Goal: Task Accomplishment & Management: Use online tool/utility

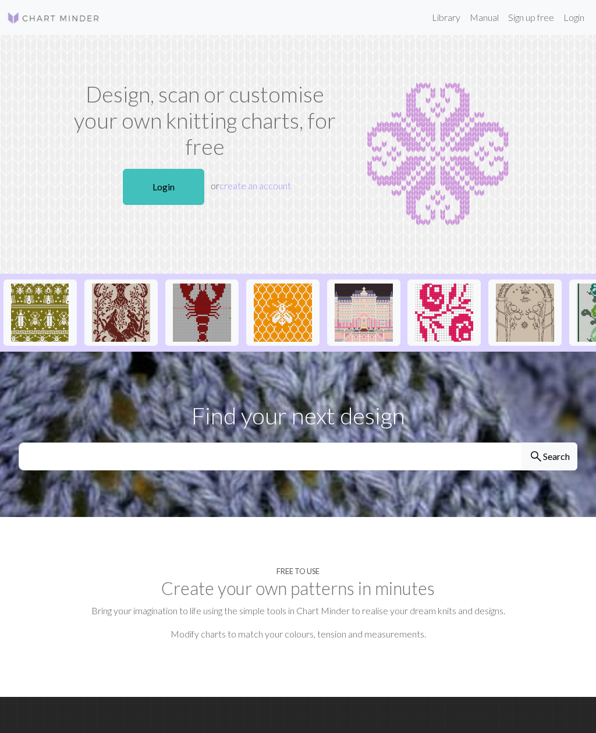
click at [172, 185] on link "Login" at bounding box center [163, 187] width 81 height 36
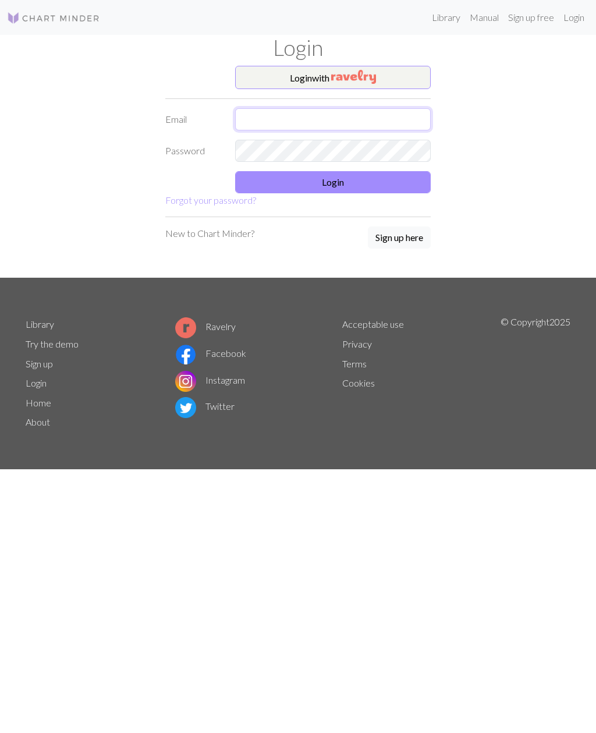
click at [352, 119] on input "text" at bounding box center [333, 119] width 196 height 22
type input "[EMAIL_ADDRESS][DOMAIN_NAME]"
click at [367, 184] on button "Login" at bounding box center [333, 182] width 196 height 22
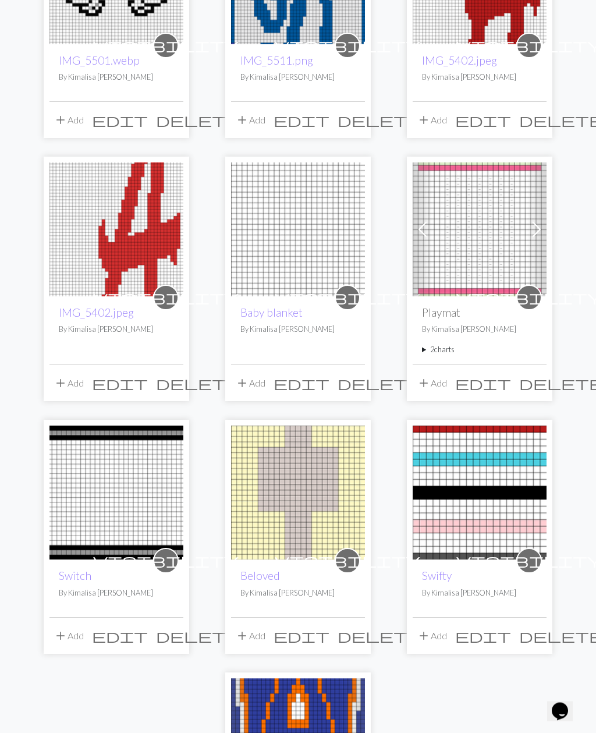
scroll to position [777, 0]
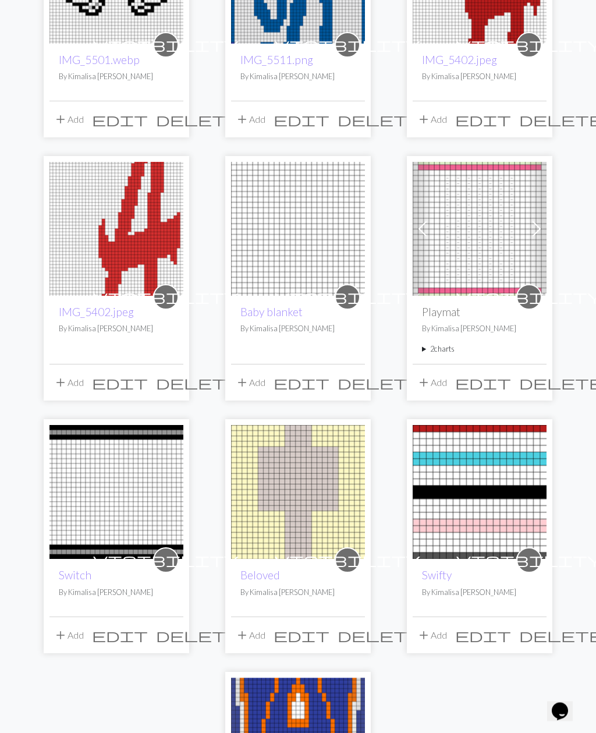
click at [141, 491] on img at bounding box center [116, 493] width 134 height 134
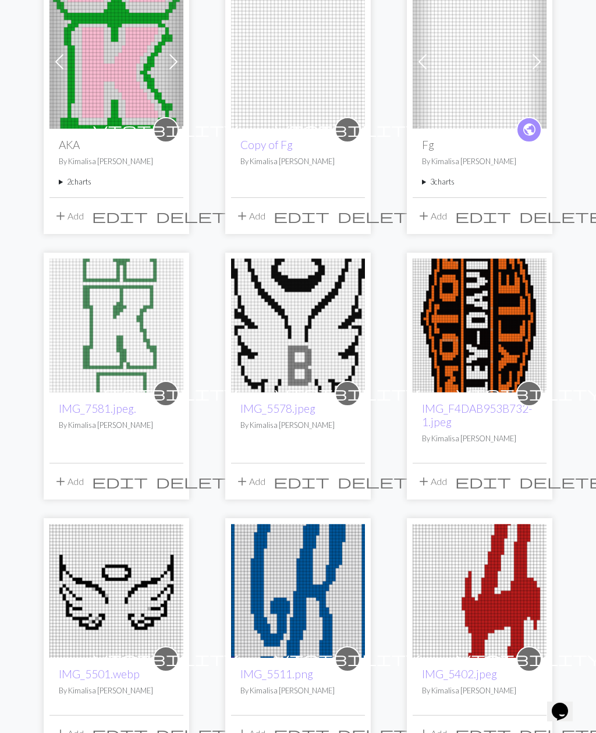
scroll to position [162, 0]
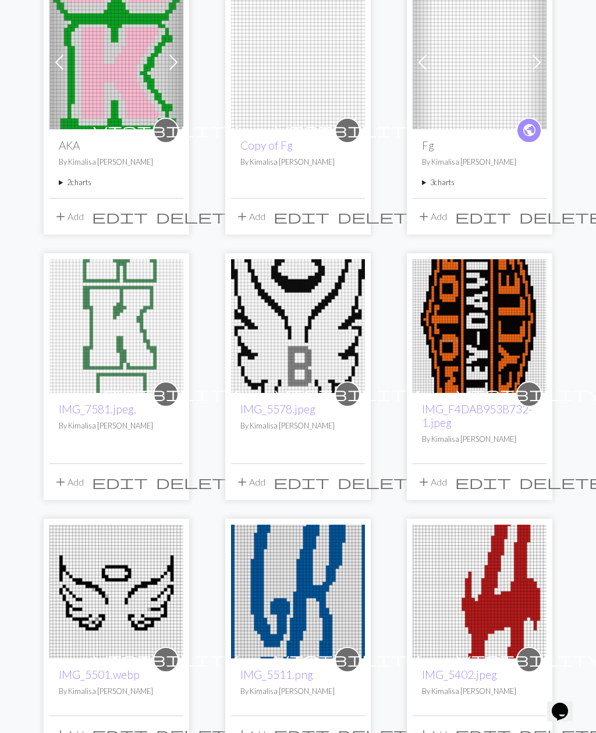
click at [490, 352] on img at bounding box center [480, 326] width 134 height 134
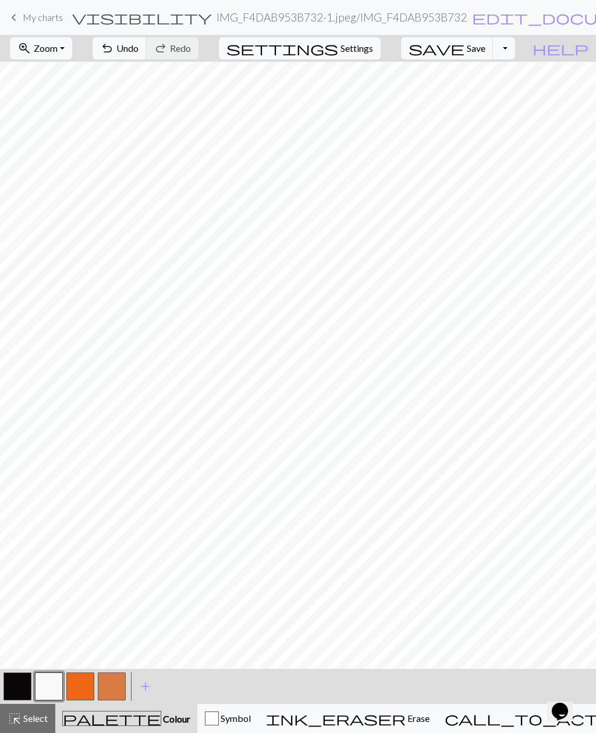
click at [139, 51] on span "Undo" at bounding box center [127, 47] width 22 height 11
click at [72, 47] on button "zoom_in Zoom Zoom" at bounding box center [41, 48] width 62 height 22
click at [90, 118] on button "Fit height" at bounding box center [56, 111] width 92 height 19
click at [72, 58] on button "zoom_in Zoom Zoom" at bounding box center [41, 48] width 62 height 22
click at [91, 142] on button "50%" at bounding box center [56, 139] width 92 height 19
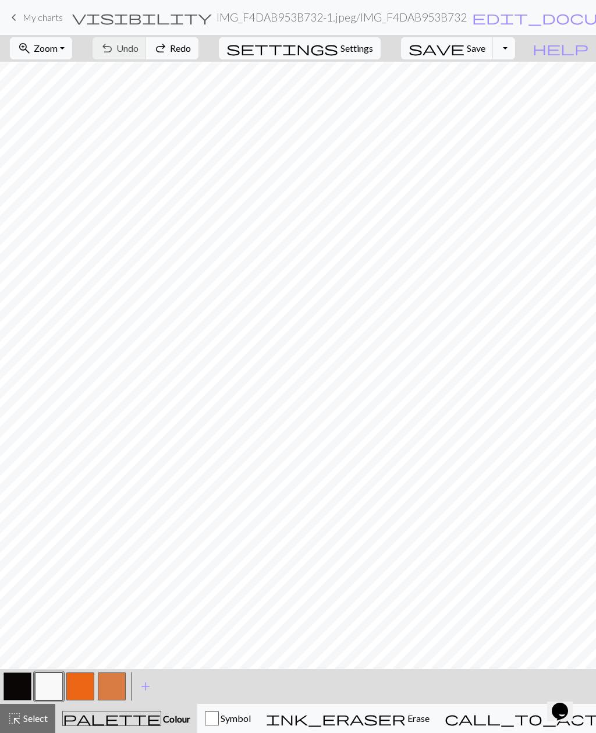
click at [58, 49] on span "Zoom" at bounding box center [46, 47] width 24 height 11
click at [84, 72] on button "Fit all" at bounding box center [56, 74] width 92 height 19
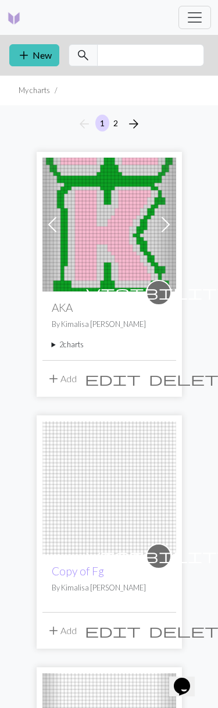
click at [122, 251] on img at bounding box center [109, 225] width 134 height 134
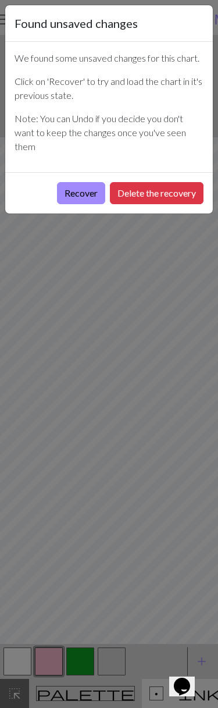
click at [75, 199] on button "Recover" at bounding box center [81, 193] width 48 height 22
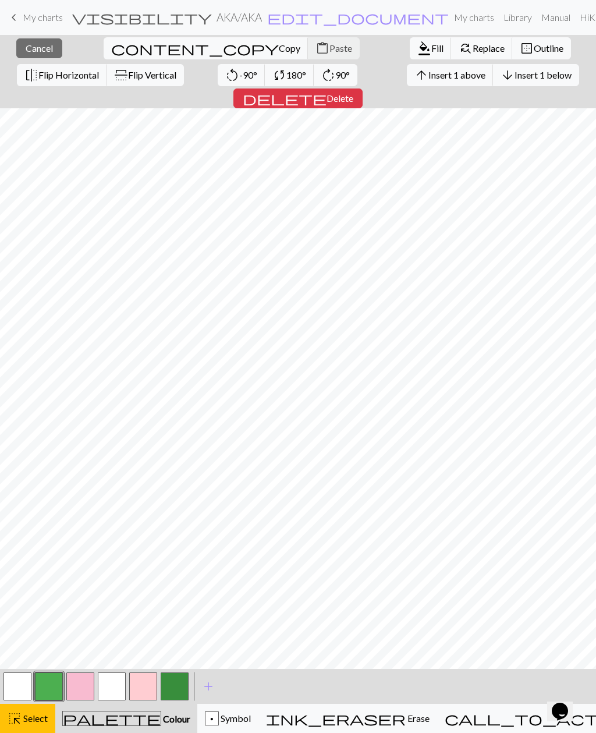
click at [26, 48] on span "Cancel" at bounding box center [39, 47] width 27 height 11
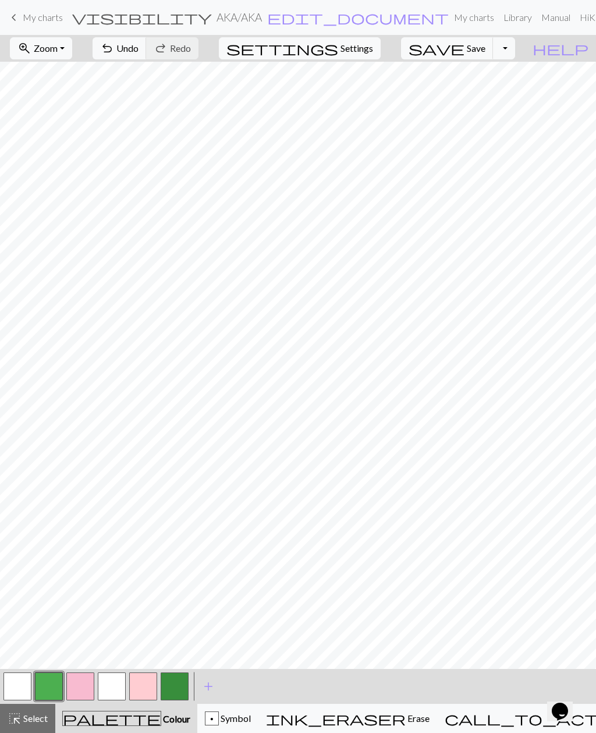
click at [58, 49] on span "Zoom" at bounding box center [46, 47] width 24 height 11
click at [48, 76] on button "Fit all" at bounding box center [56, 74] width 92 height 19
click at [147, 59] on button "undo Undo Undo" at bounding box center [120, 48] width 54 height 22
click at [61, 55] on button "zoom_in Zoom Zoom" at bounding box center [41, 48] width 62 height 22
click at [55, 115] on button "Fit height" at bounding box center [56, 111] width 92 height 19
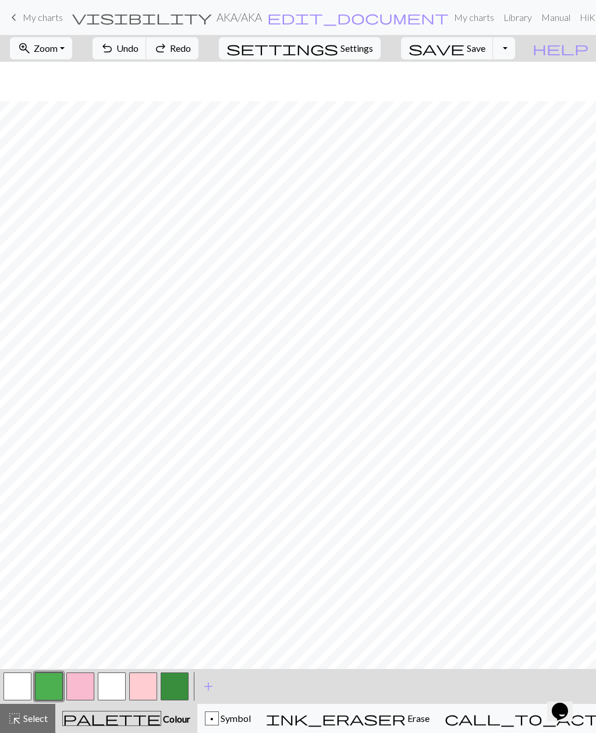
scroll to position [317, 0]
click at [363, 45] on span "Settings" at bounding box center [357, 48] width 33 height 14
select select "aran"
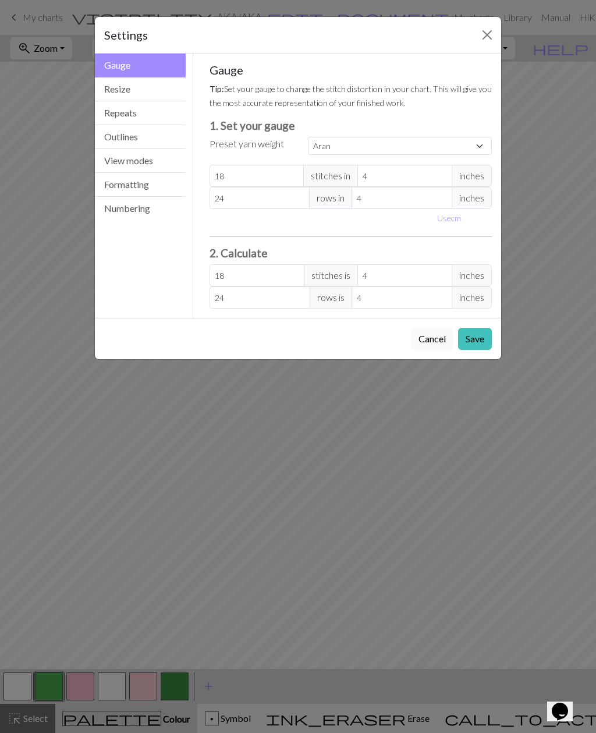
click at [155, 96] on button "Resize" at bounding box center [140, 89] width 91 height 24
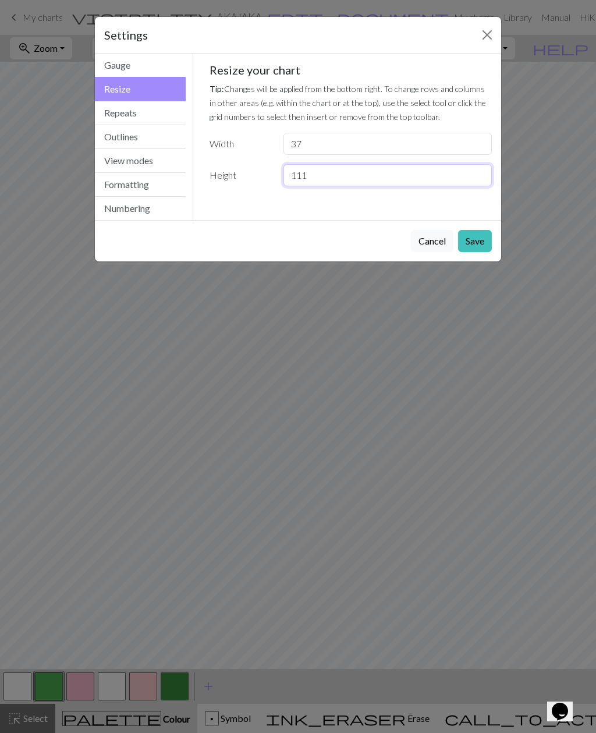
click at [361, 176] on input "111" at bounding box center [387, 175] width 208 height 22
type input "1"
type input "30"
click at [474, 247] on button "Save" at bounding box center [475, 241] width 34 height 22
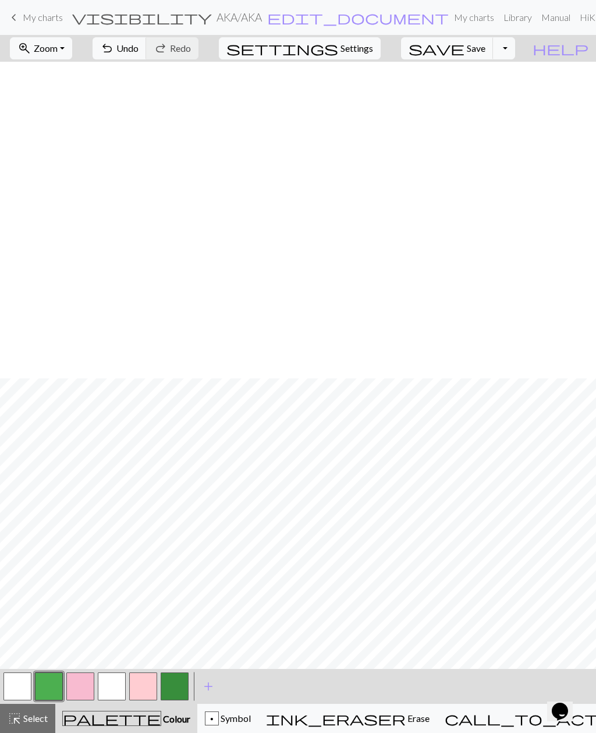
scroll to position [0, 0]
click at [139, 50] on span "Undo" at bounding box center [127, 47] width 22 height 11
click at [373, 45] on span "Settings" at bounding box center [357, 48] width 33 height 14
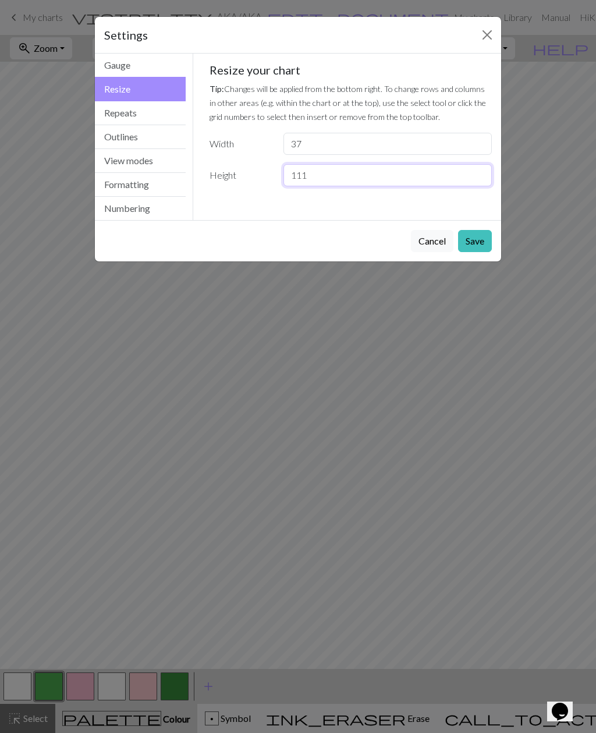
click at [346, 173] on input "111" at bounding box center [387, 175] width 208 height 22
type input "1"
type input "130"
click at [473, 242] on button "Save" at bounding box center [475, 241] width 34 height 22
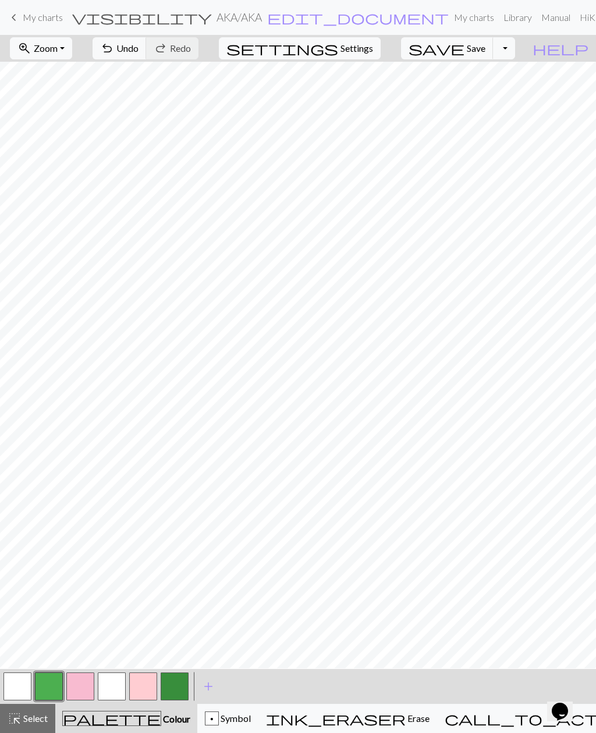
scroll to position [466, 0]
click at [55, 682] on button "button" at bounding box center [49, 686] width 28 height 28
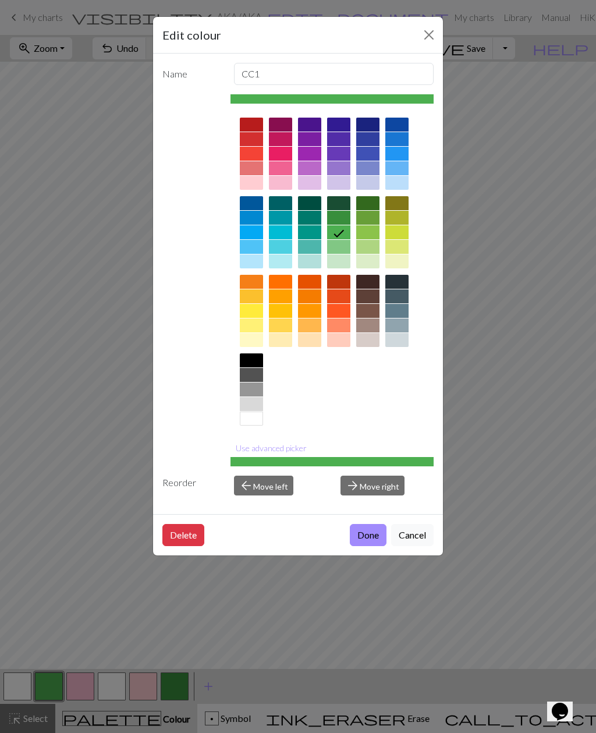
click at [289, 456] on button "Use advanced picker" at bounding box center [271, 448] width 81 height 18
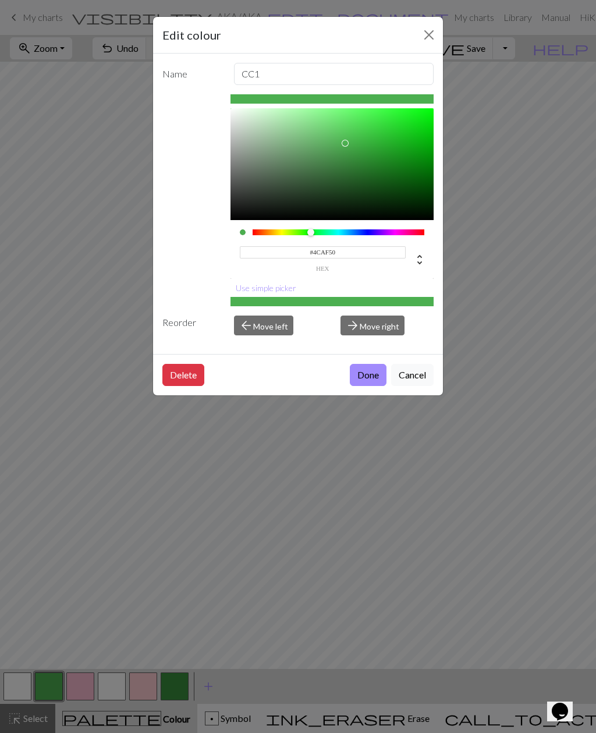
click at [414, 379] on button "Cancel" at bounding box center [412, 375] width 42 height 22
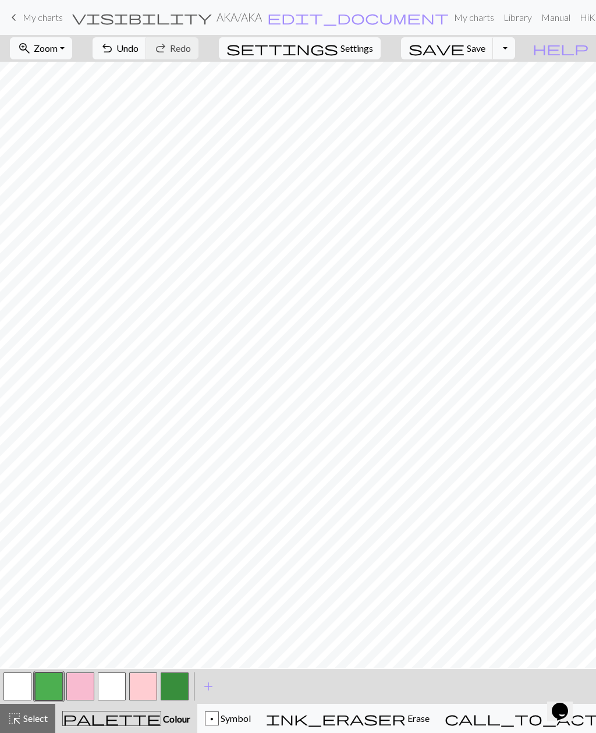
scroll to position [463, 0]
click at [175, 682] on button "button" at bounding box center [175, 686] width 28 height 28
click at [161, 721] on span "Colour" at bounding box center [175, 718] width 29 height 11
click at [161, 722] on span "Colour" at bounding box center [175, 718] width 29 height 11
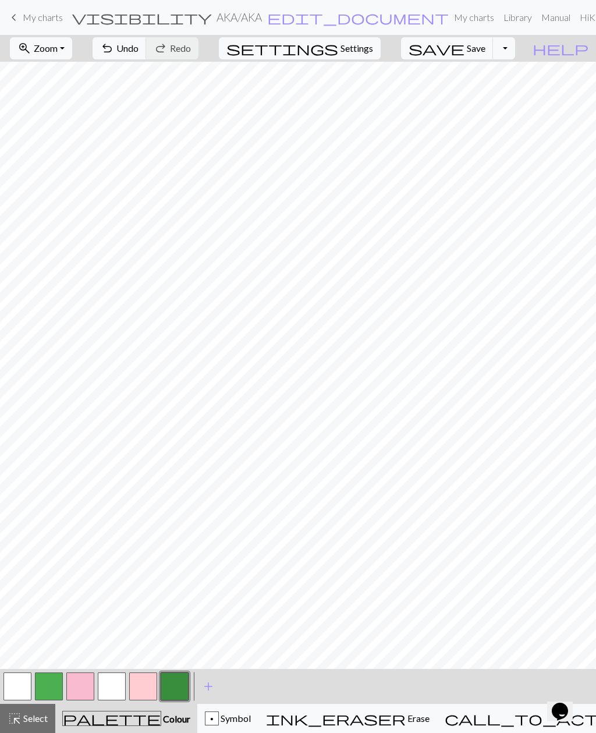
click at [251, 724] on span "Symbol" at bounding box center [235, 718] width 32 height 11
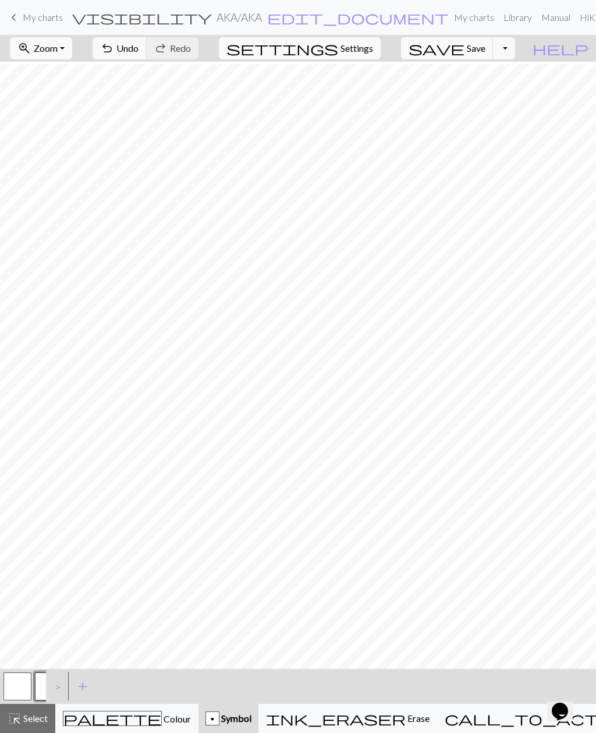
scroll to position [462, 0]
click at [465, 49] on span "save" at bounding box center [437, 48] width 56 height 16
click at [45, 17] on span "My charts" at bounding box center [43, 17] width 40 height 11
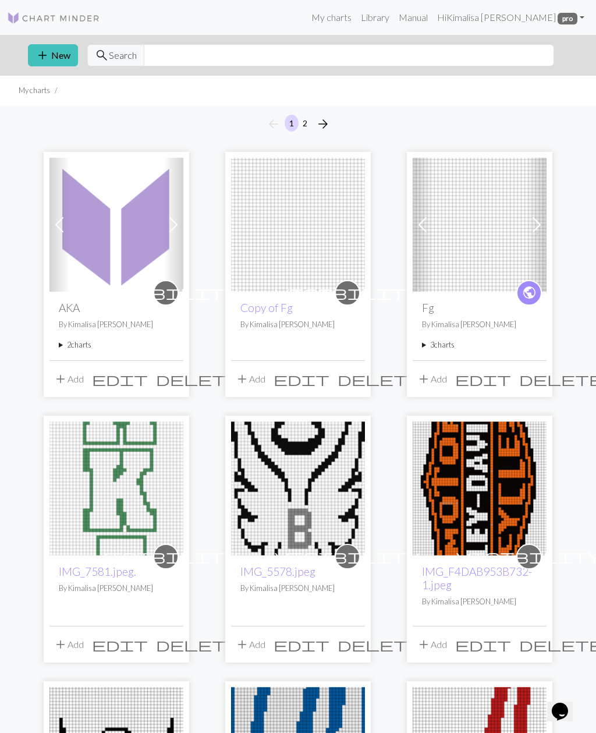
click at [134, 259] on img at bounding box center [116, 225] width 134 height 134
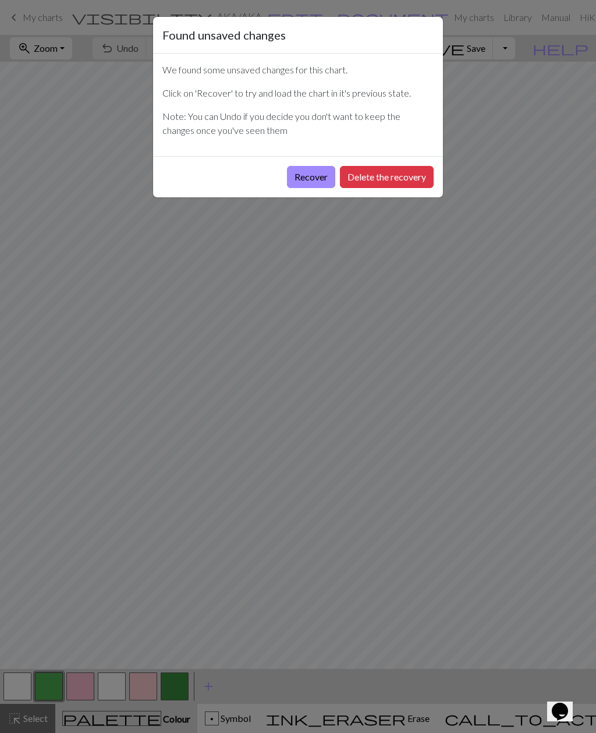
click at [312, 180] on button "Recover" at bounding box center [311, 177] width 48 height 22
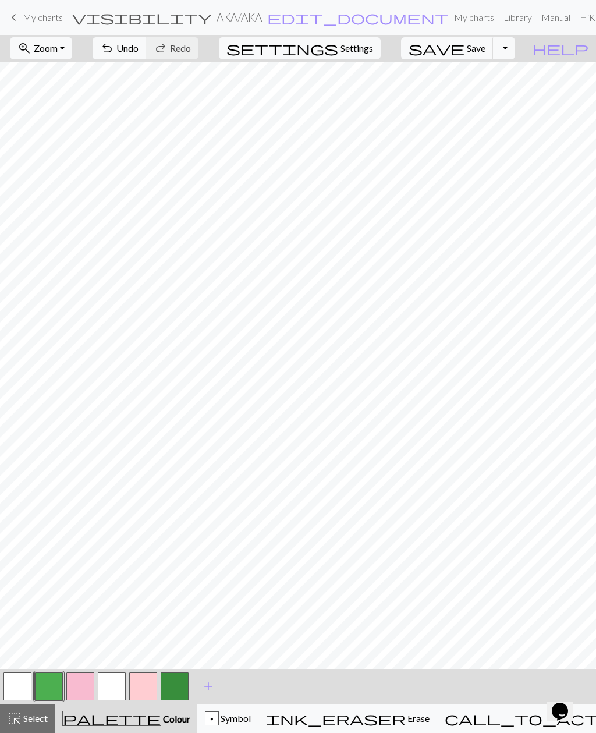
click at [72, 45] on button "zoom_in Zoom Zoom" at bounding box center [41, 48] width 62 height 22
click at [72, 73] on button "Fit all" at bounding box center [56, 74] width 92 height 19
click at [176, 693] on button "button" at bounding box center [175, 686] width 28 height 28
click at [22, 684] on button "button" at bounding box center [17, 686] width 28 height 28
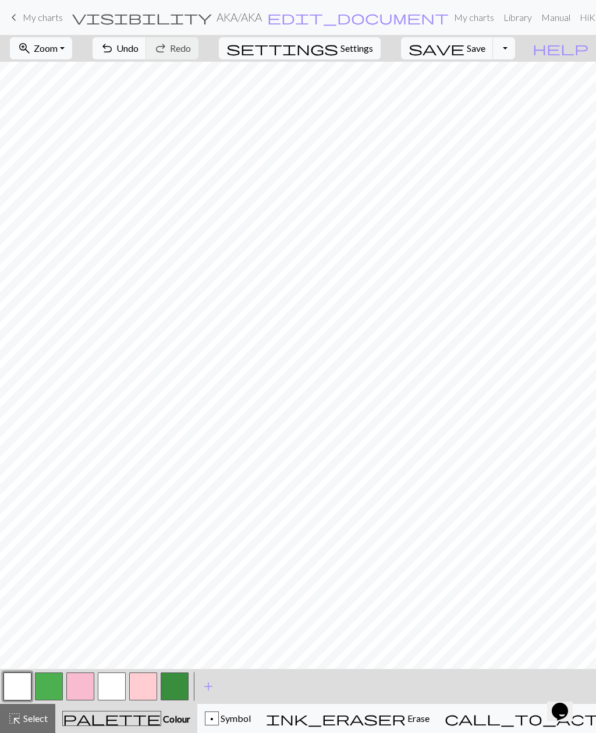
click at [175, 681] on button "button" at bounding box center [175, 686] width 28 height 28
click at [139, 49] on span "Undo" at bounding box center [127, 47] width 22 height 11
click at [147, 56] on button "undo Undo Undo" at bounding box center [120, 48] width 54 height 22
click at [26, 686] on button "button" at bounding box center [17, 686] width 28 height 28
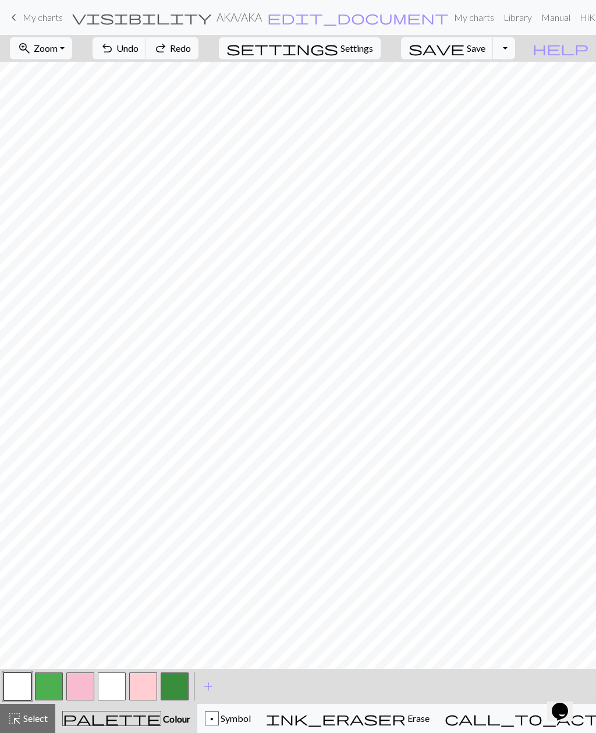
click at [22, 686] on button "button" at bounding box center [17, 686] width 28 height 28
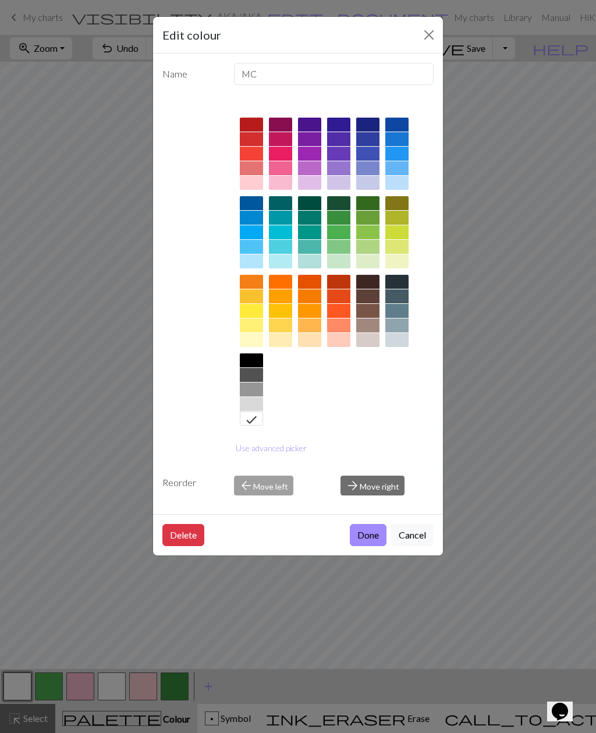
click at [528, 554] on div "Edit colour Name MC Use advanced picker Reorder arrow_back Move left arrow_forw…" at bounding box center [298, 366] width 596 height 733
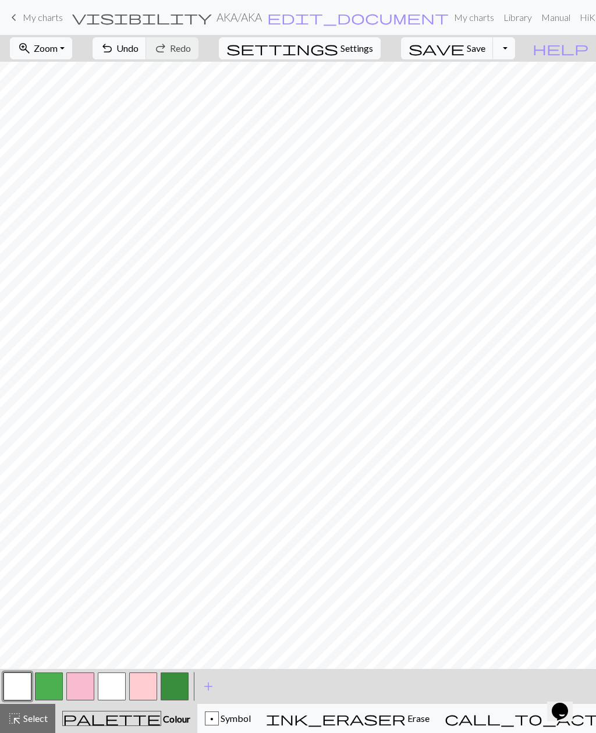
click at [181, 678] on button "button" at bounding box center [175, 686] width 28 height 28
click at [147, 51] on button "undo Undo Undo" at bounding box center [120, 48] width 54 height 22
click at [159, 48] on div "undo Undo Undo redo Redo Redo" at bounding box center [145, 48] width 123 height 27
click at [114, 48] on span "undo" at bounding box center [107, 48] width 14 height 16
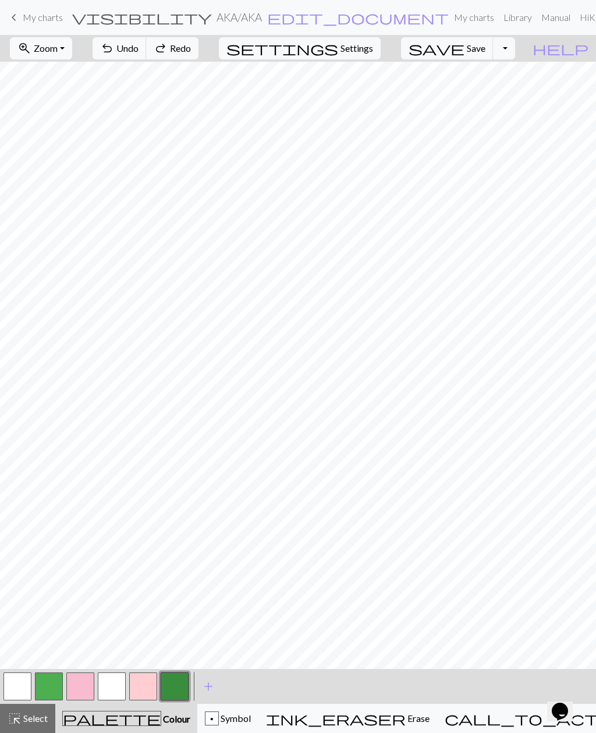
click at [114, 51] on span "undo" at bounding box center [107, 48] width 14 height 16
click at [114, 48] on span "undo" at bounding box center [107, 48] width 14 height 16
click at [147, 47] on button "undo Undo Undo" at bounding box center [120, 48] width 54 height 22
click at [114, 47] on span "undo" at bounding box center [107, 48] width 14 height 16
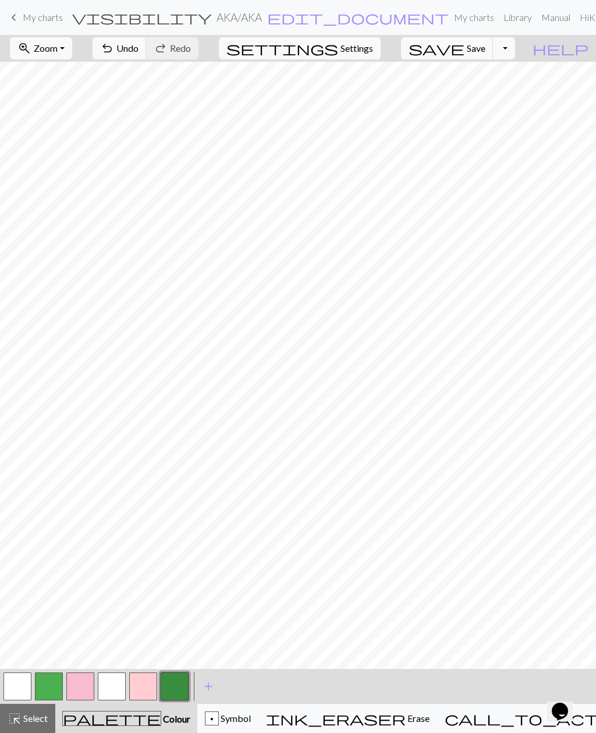
click at [30, 685] on button "button" at bounding box center [17, 686] width 28 height 28
click at [165, 682] on button "button" at bounding box center [175, 686] width 28 height 28
click at [180, 694] on button "button" at bounding box center [175, 686] width 28 height 28
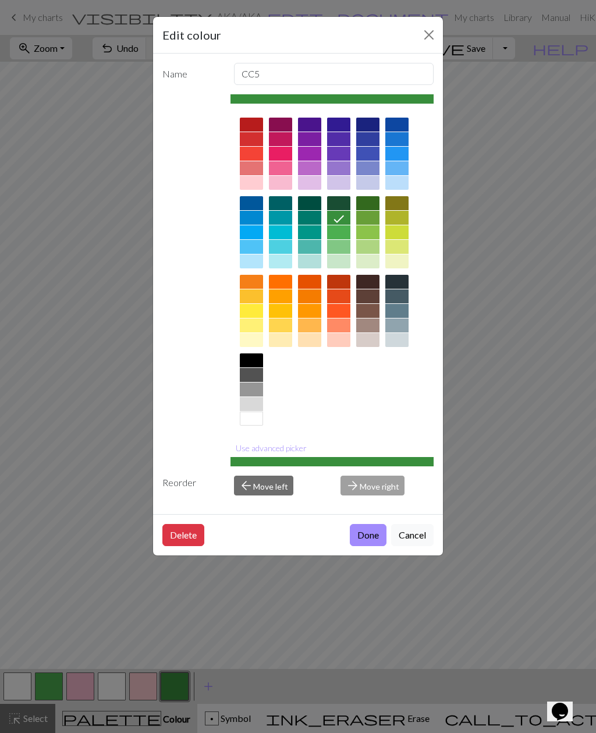
click at [492, 565] on div "Edit colour Name CC5 Use advanced picker Reorder arrow_back Move left arrow_for…" at bounding box center [298, 366] width 596 height 733
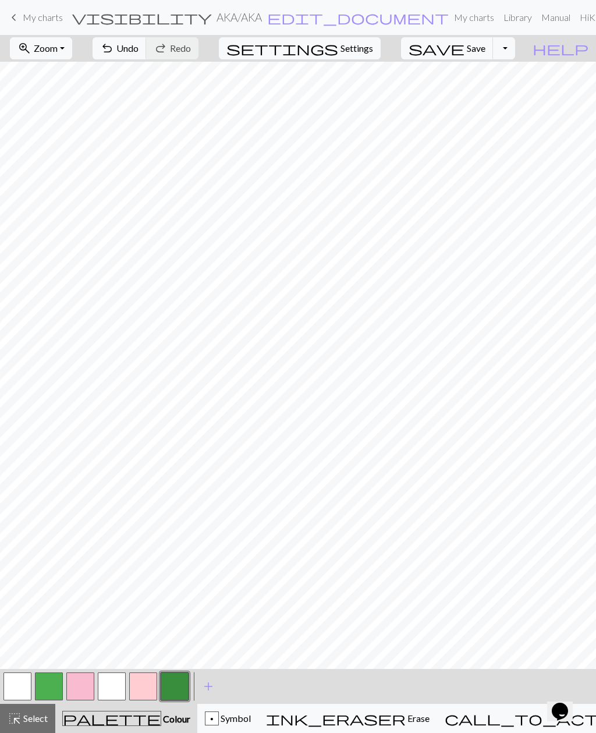
click at [23, 694] on button "button" at bounding box center [17, 686] width 28 height 28
click at [50, 693] on button "button" at bounding box center [49, 686] width 28 height 28
click at [179, 685] on button "button" at bounding box center [175, 686] width 28 height 28
click at [30, 682] on button "button" at bounding box center [17, 686] width 28 height 28
click at [108, 690] on button "button" at bounding box center [112, 686] width 28 height 28
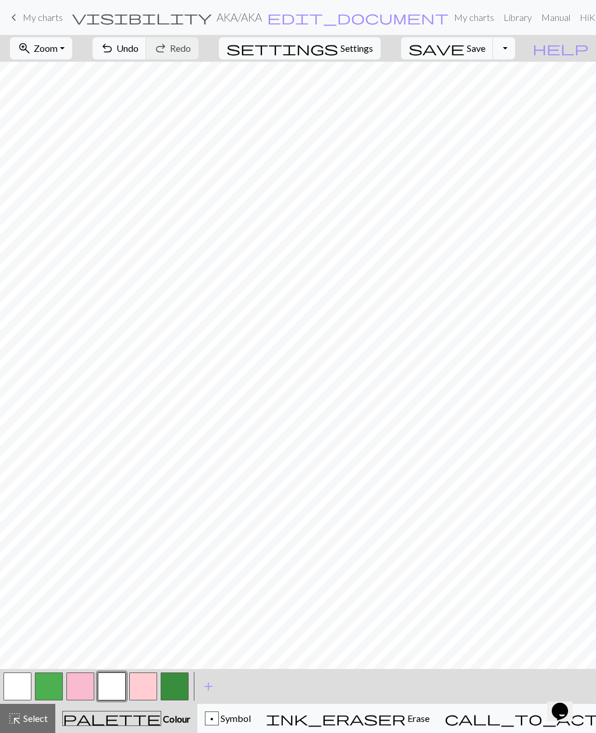
click at [113, 689] on button "button" at bounding box center [112, 686] width 28 height 28
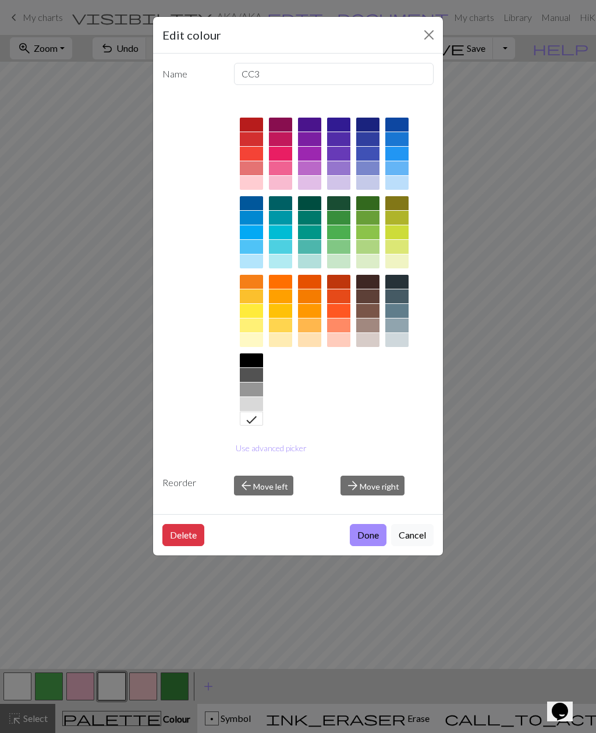
click at [219, 588] on div "Edit colour Name CC3 Use advanced picker Reorder arrow_back Move left arrow_for…" at bounding box center [298, 366] width 596 height 733
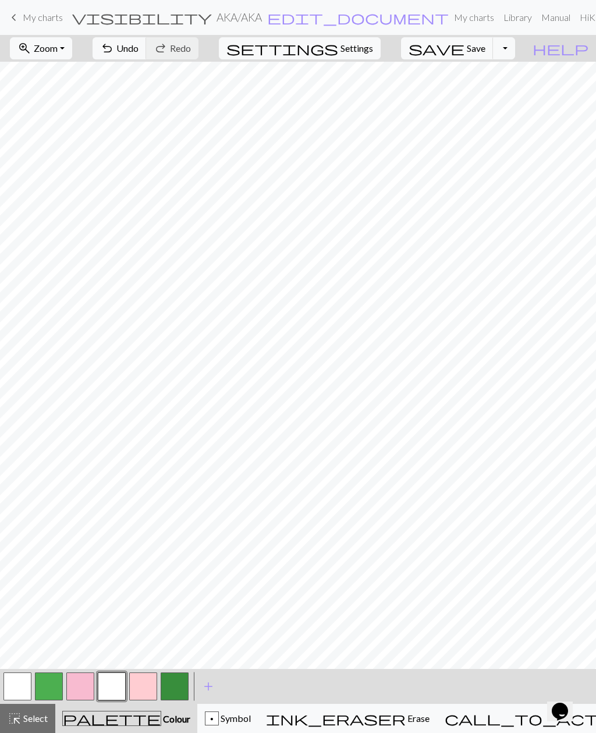
click at [182, 685] on button "button" at bounding box center [175, 686] width 28 height 28
click at [139, 48] on span "Undo" at bounding box center [127, 47] width 22 height 11
click at [139, 50] on span "Undo" at bounding box center [127, 47] width 22 height 11
click at [139, 49] on span "Undo" at bounding box center [127, 47] width 22 height 11
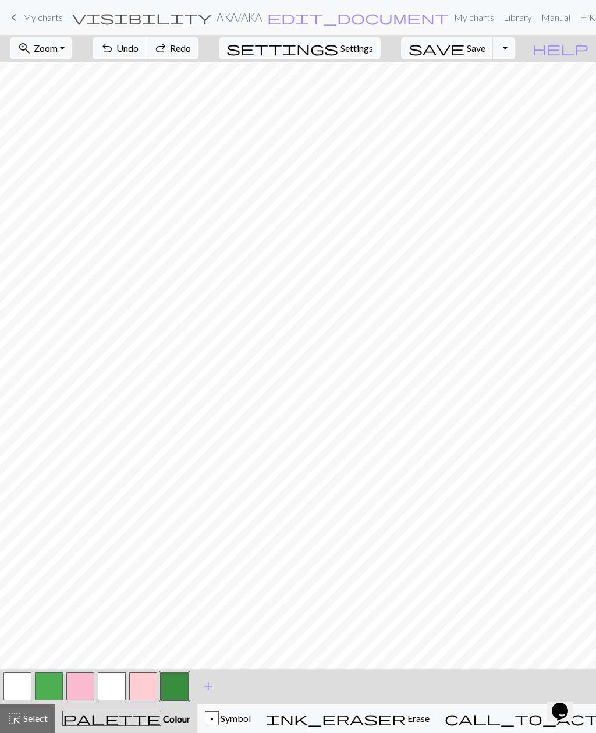
click at [139, 49] on span "Undo" at bounding box center [127, 47] width 22 height 11
click at [139, 48] on span "Undo" at bounding box center [127, 47] width 22 height 11
click at [139, 47] on span "Undo" at bounding box center [127, 47] width 22 height 11
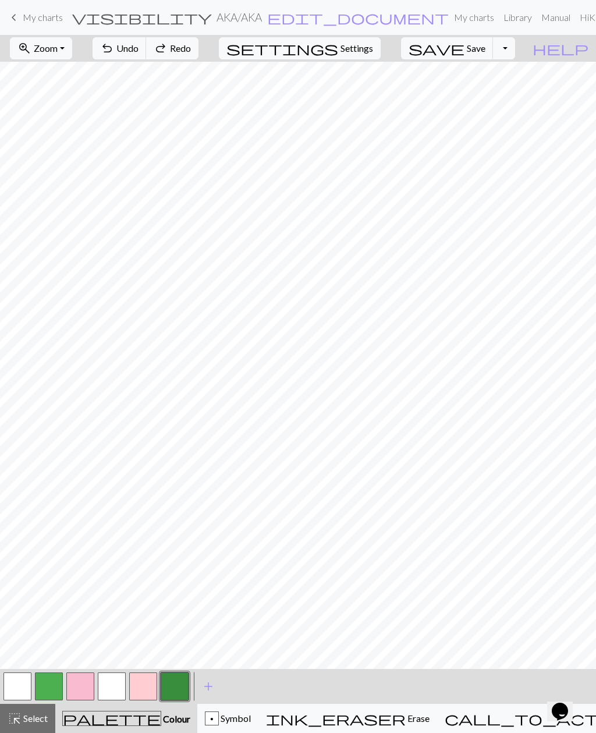
click at [139, 48] on span "Undo" at bounding box center [127, 47] width 22 height 11
click at [139, 49] on span "Undo" at bounding box center [127, 47] width 22 height 11
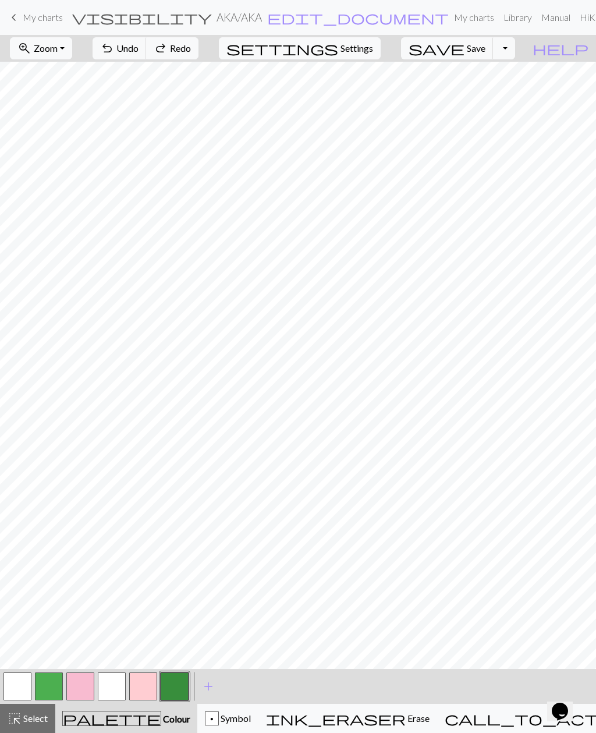
click at [139, 49] on span "Undo" at bounding box center [127, 47] width 22 height 11
click at [409, 726] on button "ink_eraser Erase Erase" at bounding box center [347, 718] width 179 height 29
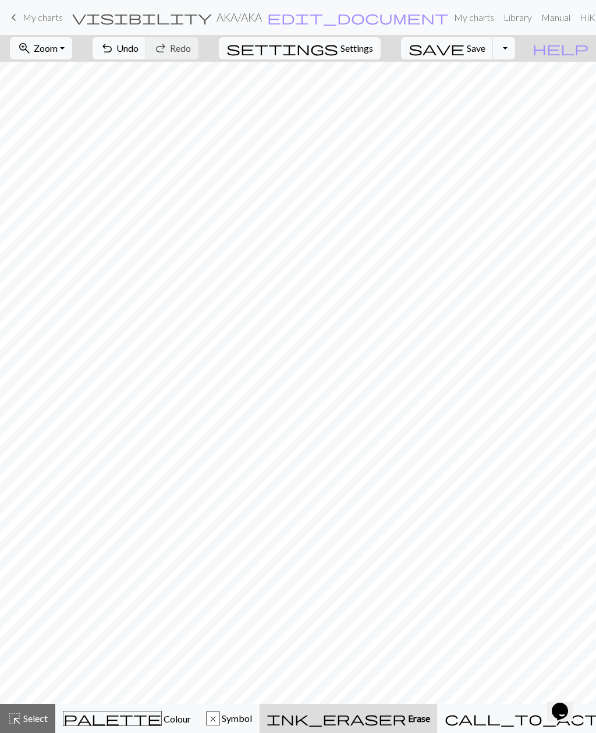
click at [162, 717] on span "Colour" at bounding box center [176, 718] width 29 height 11
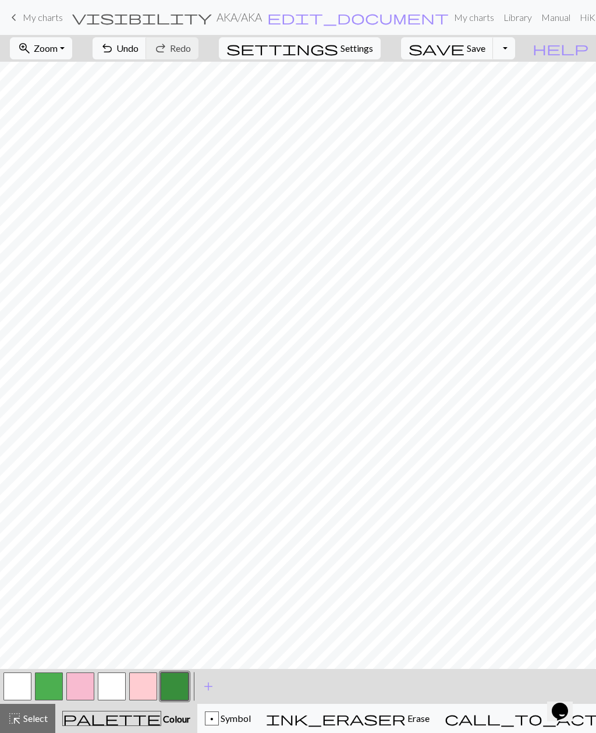
click at [169, 683] on button "button" at bounding box center [175, 686] width 28 height 28
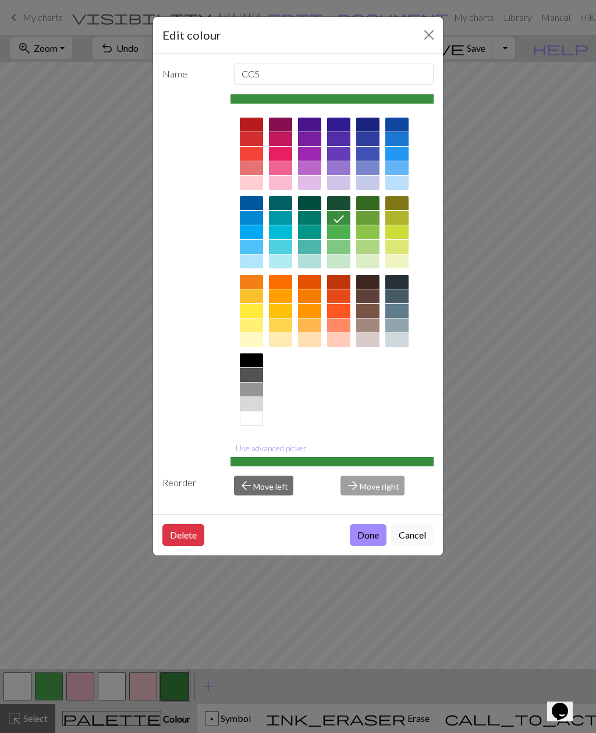
click at [89, 590] on div "Edit colour Name CC5 Use advanced picker Reorder arrow_back Move left arrow_for…" at bounding box center [298, 366] width 596 height 733
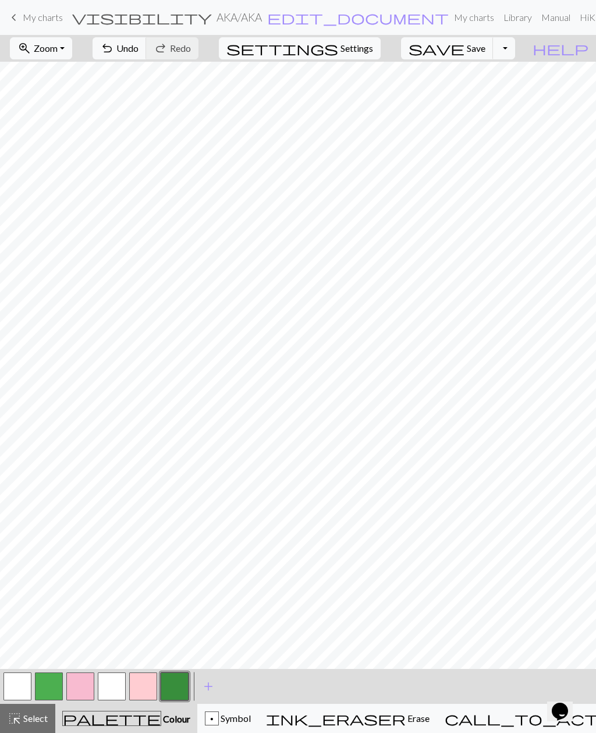
click at [139, 49] on span "Undo" at bounding box center [127, 47] width 22 height 11
click at [175, 684] on button "button" at bounding box center [175, 686] width 28 height 28
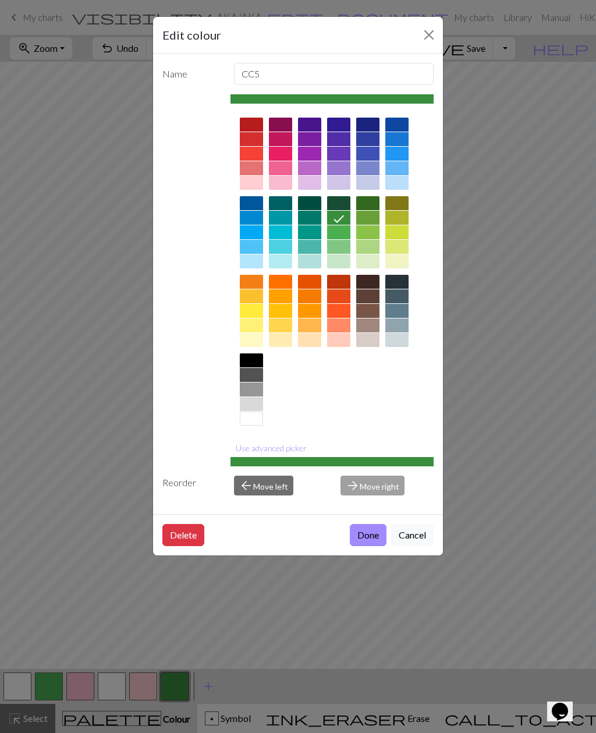
click at [85, 614] on div "Edit colour Name CC5 Use advanced picker Reorder arrow_back Move left arrow_for…" at bounding box center [298, 366] width 596 height 733
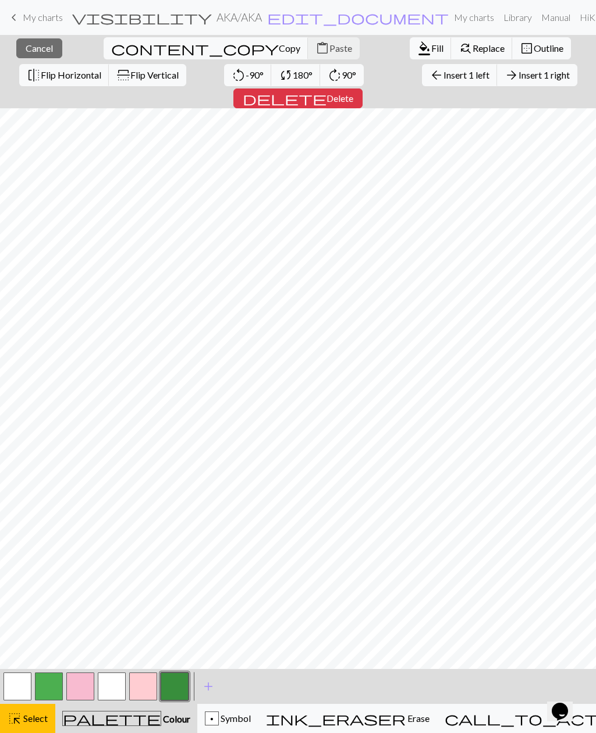
click at [150, 717] on div "palette Colour Colour" at bounding box center [126, 718] width 128 height 15
click at [42, 720] on span "Select" at bounding box center [35, 718] width 26 height 11
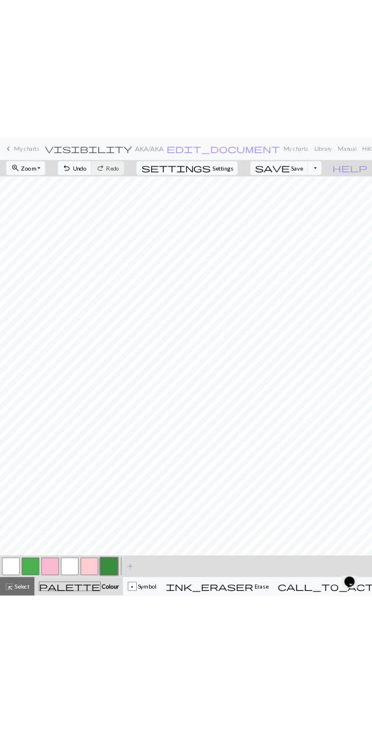
scroll to position [282, 0]
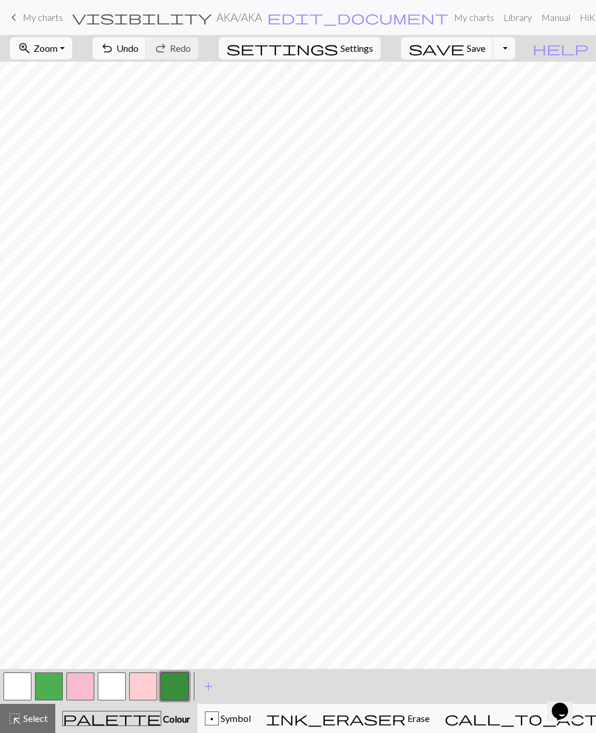
click at [118, 685] on button "button" at bounding box center [112, 686] width 28 height 28
click at [171, 695] on button "button" at bounding box center [175, 686] width 28 height 28
click at [113, 683] on button "button" at bounding box center [112, 686] width 28 height 28
click at [176, 676] on button "button" at bounding box center [175, 686] width 28 height 28
click at [147, 58] on button "undo Undo Undo" at bounding box center [120, 48] width 54 height 22
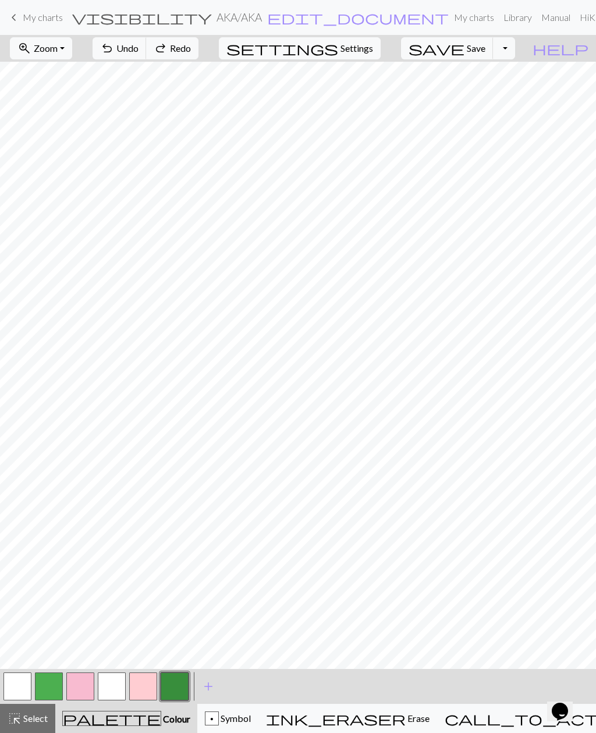
click at [147, 58] on button "undo Undo Undo" at bounding box center [120, 48] width 54 height 22
click at [114, 45] on span "undo" at bounding box center [107, 48] width 14 height 16
click at [20, 689] on button "button" at bounding box center [17, 686] width 28 height 28
click at [182, 675] on button "button" at bounding box center [175, 686] width 28 height 28
click at [23, 682] on button "button" at bounding box center [17, 686] width 28 height 28
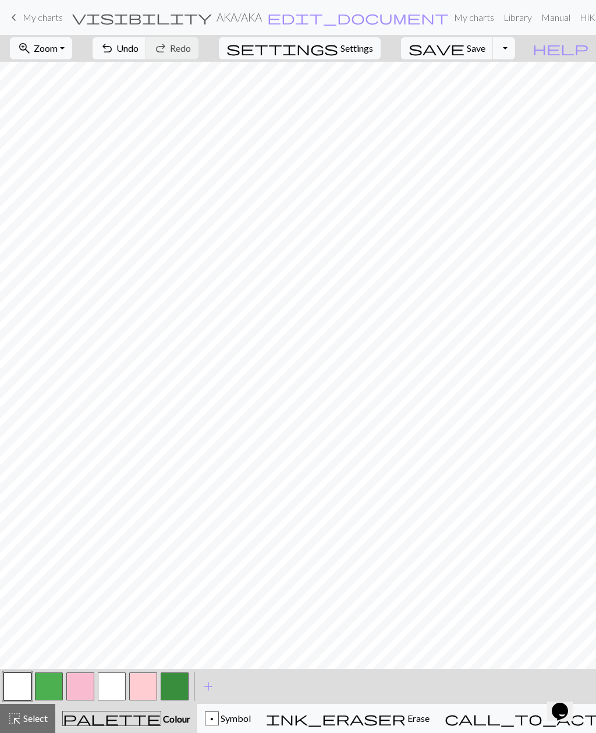
click at [183, 686] on button "button" at bounding box center [175, 686] width 28 height 28
click at [147, 55] on button "undo Undo Undo" at bounding box center [120, 48] width 54 height 22
click at [139, 52] on span "Undo" at bounding box center [127, 47] width 22 height 11
click at [139, 51] on span "Undo" at bounding box center [127, 47] width 22 height 11
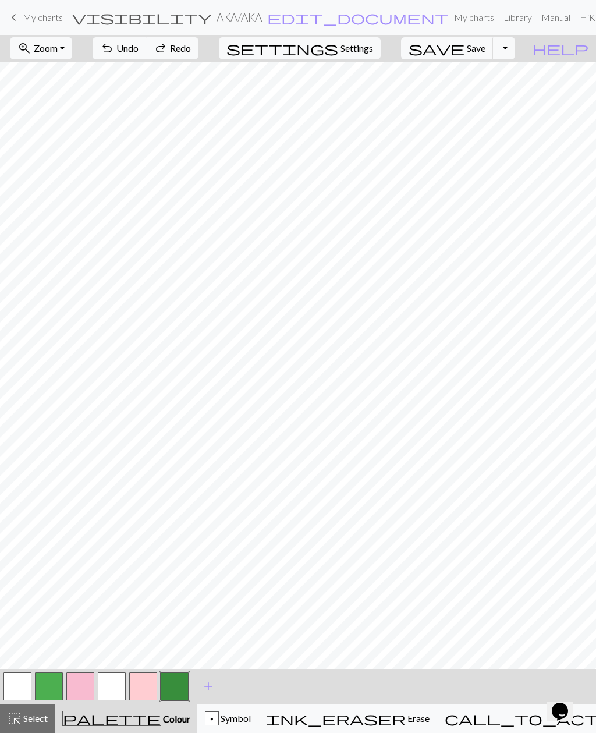
click at [139, 49] on span "Undo" at bounding box center [127, 47] width 22 height 11
click at [168, 56] on span "redo" at bounding box center [161, 48] width 14 height 16
click at [23, 689] on button "button" at bounding box center [17, 686] width 28 height 28
click at [187, 683] on button "button" at bounding box center [175, 686] width 28 height 28
click at [114, 694] on button "button" at bounding box center [112, 686] width 28 height 28
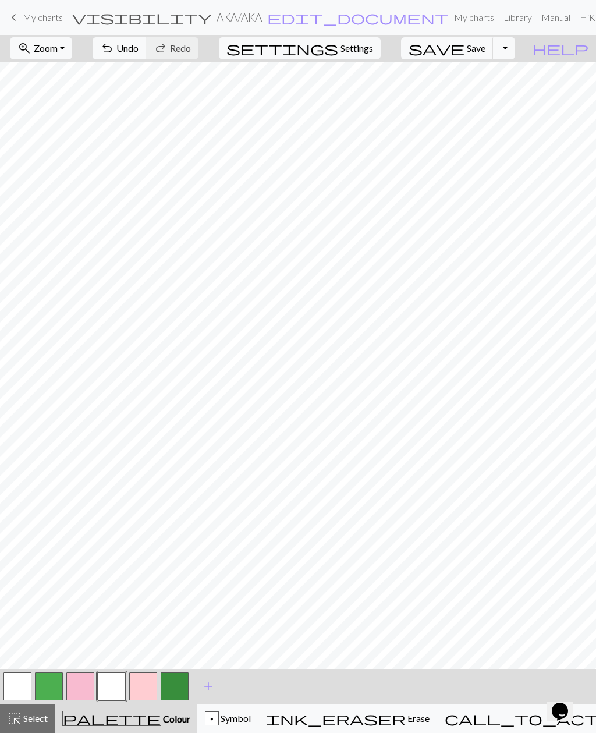
click at [181, 692] on button "button" at bounding box center [175, 686] width 28 height 28
click at [30, 684] on button "button" at bounding box center [17, 686] width 28 height 28
click at [185, 682] on button "button" at bounding box center [175, 686] width 28 height 28
click at [139, 51] on span "Undo" at bounding box center [127, 47] width 22 height 11
click at [147, 49] on button "undo Undo Undo" at bounding box center [120, 48] width 54 height 22
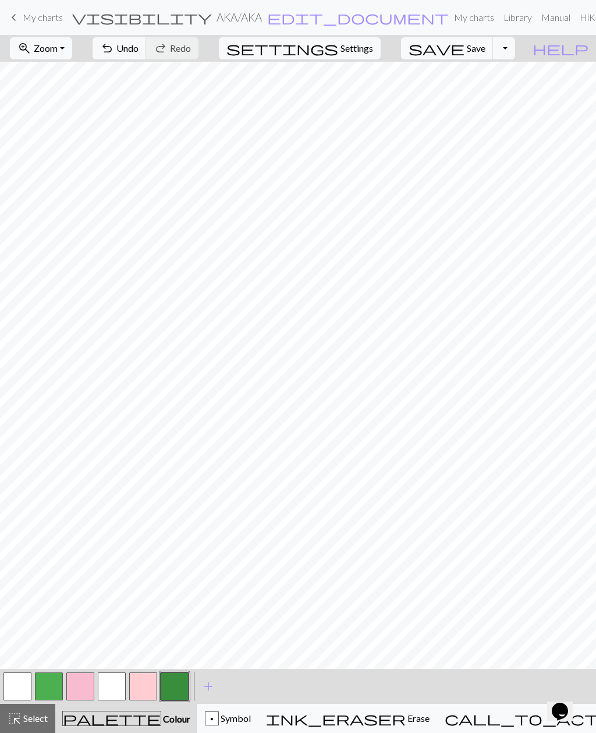
click at [139, 47] on span "Undo" at bounding box center [127, 47] width 22 height 11
click at [118, 685] on button "button" at bounding box center [112, 686] width 28 height 28
click at [168, 686] on button "button" at bounding box center [175, 686] width 28 height 28
click at [114, 687] on button "button" at bounding box center [112, 686] width 28 height 28
click at [179, 688] on button "button" at bounding box center [175, 686] width 28 height 28
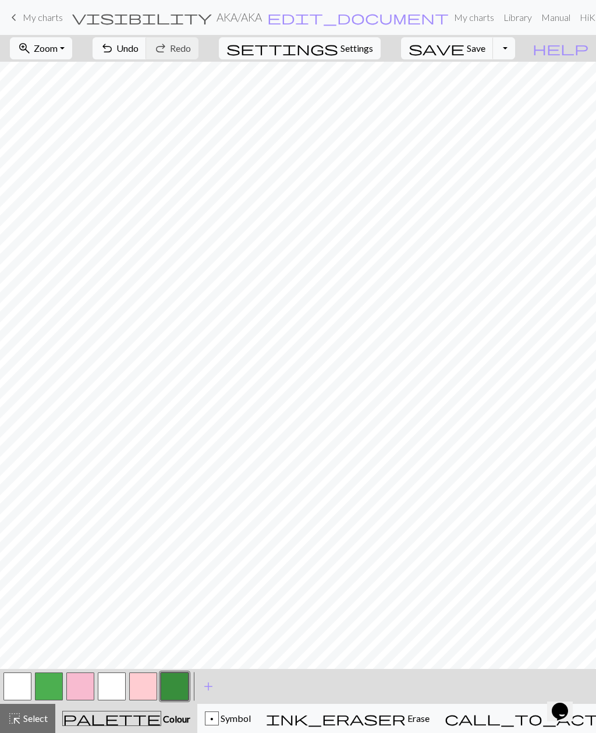
click at [118, 689] on button "button" at bounding box center [112, 686] width 28 height 28
click at [183, 687] on button "button" at bounding box center [175, 686] width 28 height 28
click at [123, 688] on button "button" at bounding box center [112, 686] width 28 height 28
click at [175, 688] on button "button" at bounding box center [175, 686] width 28 height 28
click at [182, 687] on button "button" at bounding box center [175, 686] width 28 height 28
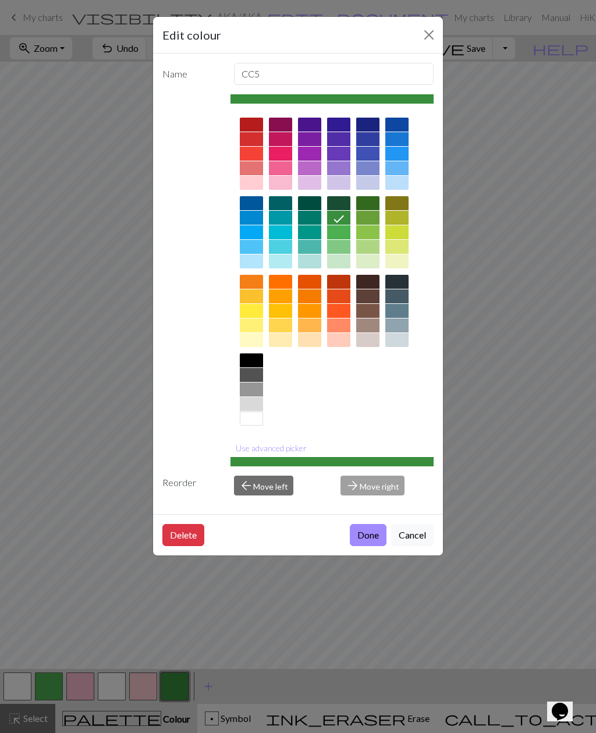
click at [126, 621] on div "Edit colour Name CC5 Use advanced picker Reorder arrow_back Move left arrow_for…" at bounding box center [298, 366] width 596 height 733
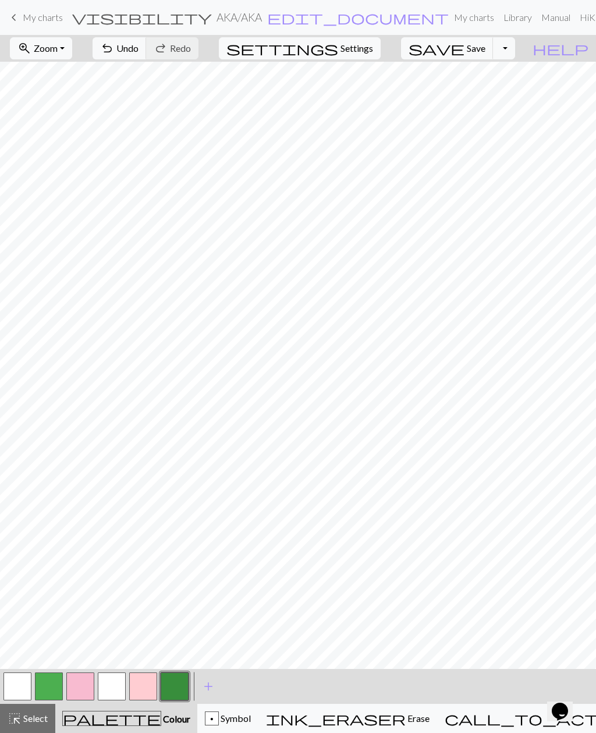
click at [99, 696] on button "button" at bounding box center [112, 686] width 28 height 28
click at [173, 686] on button "button" at bounding box center [175, 686] width 28 height 28
click at [125, 690] on button "button" at bounding box center [112, 686] width 28 height 28
click at [373, 44] on span "Settings" at bounding box center [357, 48] width 33 height 14
select select "aran"
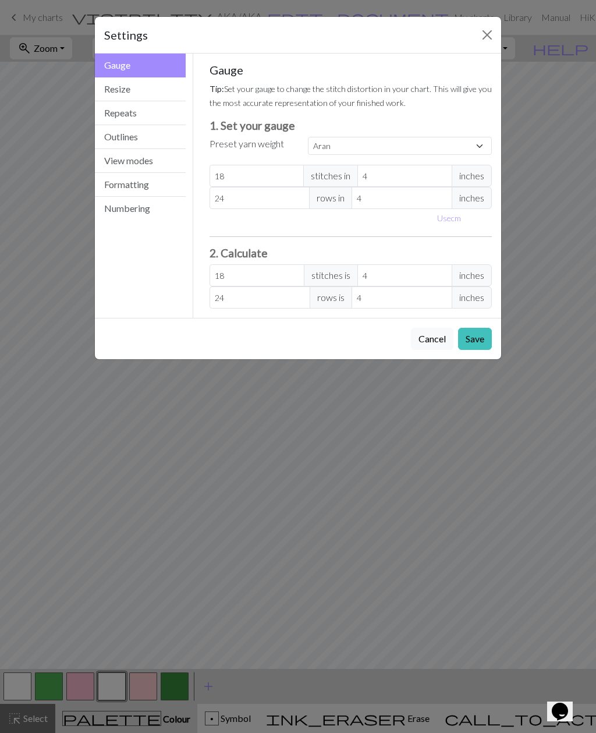
click at [370, 9] on div "Settings Gauge Gauge Resize Repeats Outlines View modes Formatting Numbering Ga…" at bounding box center [298, 366] width 596 height 733
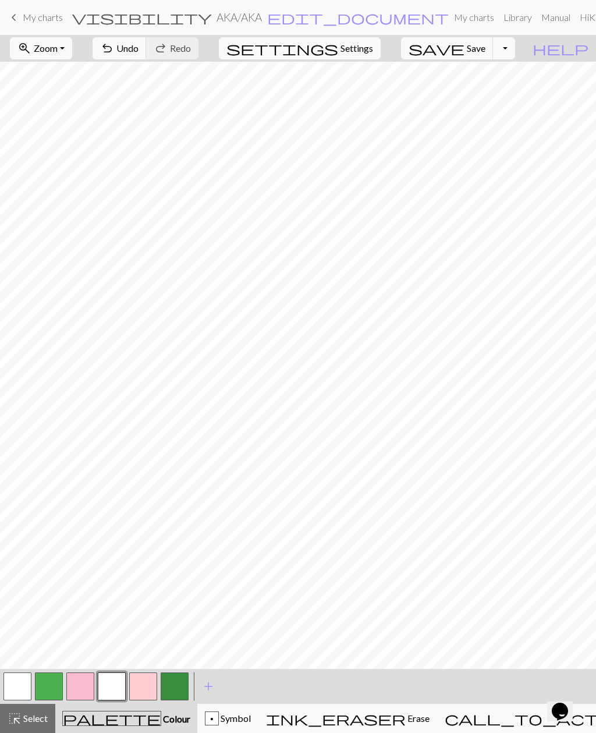
click at [485, 47] on span "Save" at bounding box center [476, 47] width 19 height 11
